Goal: Task Accomplishment & Management: Use online tool/utility

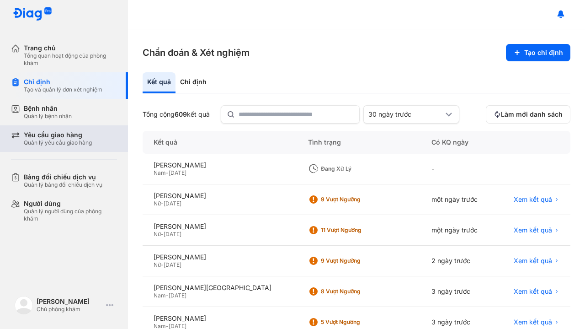
click at [58, 143] on div "Quản lý yêu cầu giao hàng" at bounding box center [58, 142] width 68 height 7
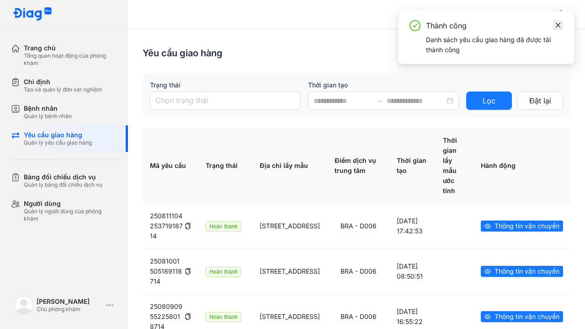
click at [559, 24] on icon "close" at bounding box center [558, 25] width 6 height 6
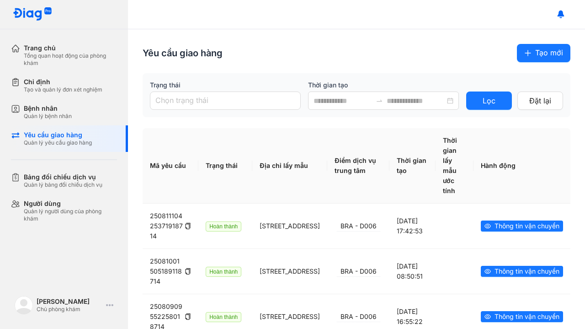
click at [544, 51] on span "Tạo mới" at bounding box center [549, 52] width 28 height 11
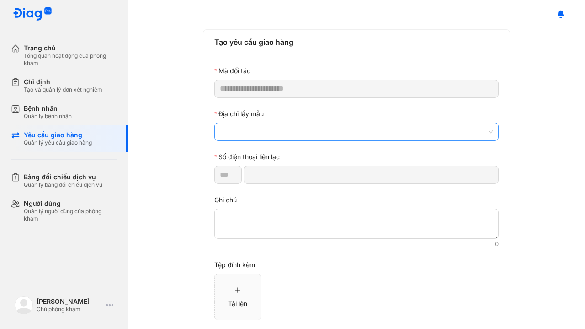
click at [275, 138] on span at bounding box center [356, 131] width 273 height 17
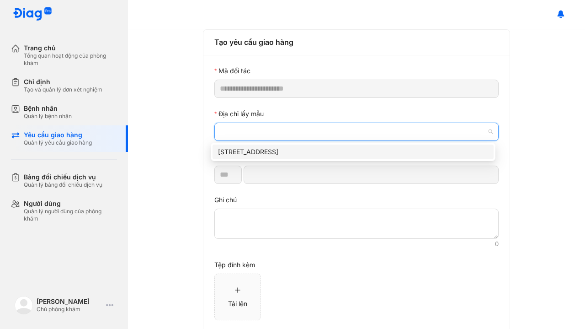
click at [266, 157] on div "[STREET_ADDRESS]" at bounding box center [353, 151] width 281 height 15
type input "*********"
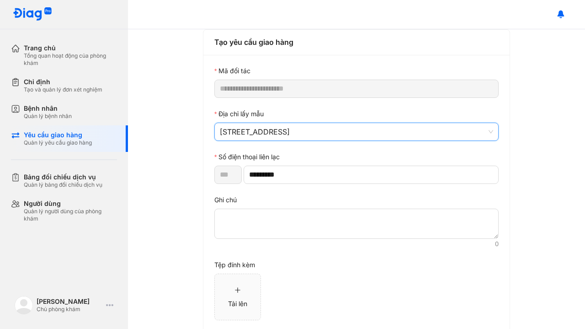
scroll to position [47, 0]
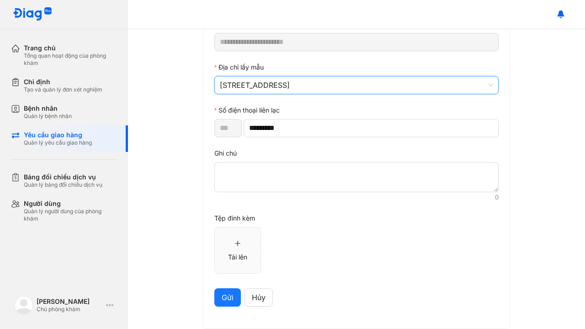
click at [227, 296] on span "Gửi" at bounding box center [228, 297] width 12 height 11
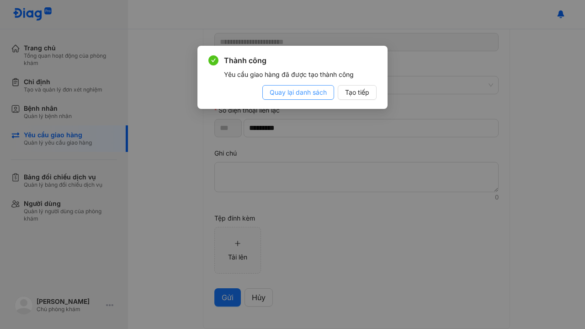
click at [313, 94] on span "Quay lại danh sách" at bounding box center [298, 92] width 57 height 10
